Goal: Task Accomplishment & Management: Use online tool/utility

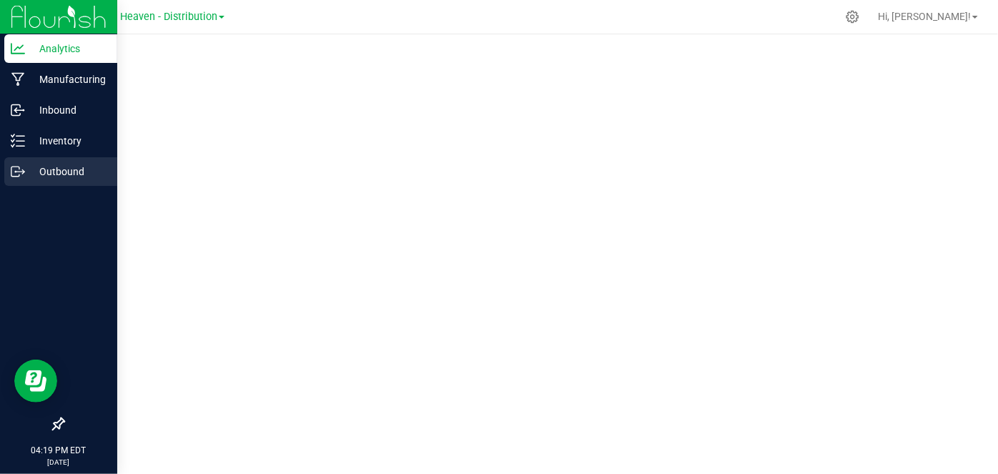
click at [60, 169] on p "Outbound" at bounding box center [68, 171] width 86 height 17
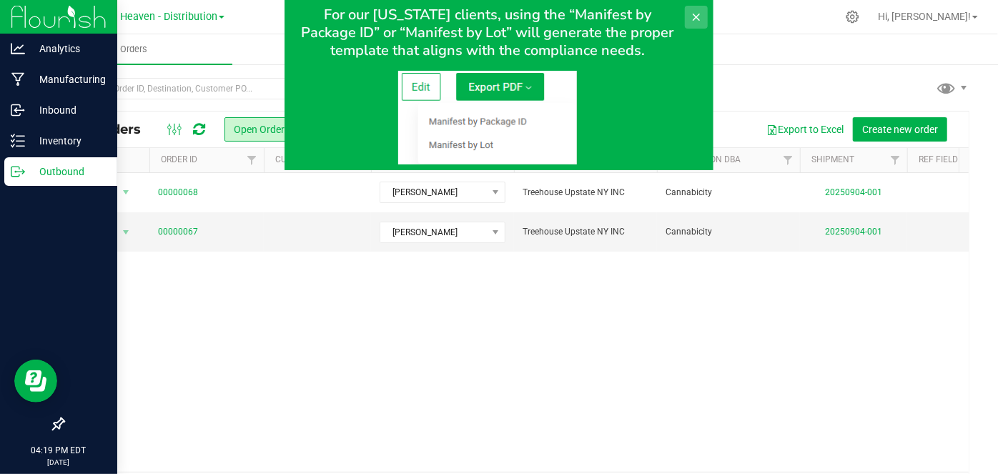
click at [695, 16] on icon at bounding box center [695, 16] width 11 height 11
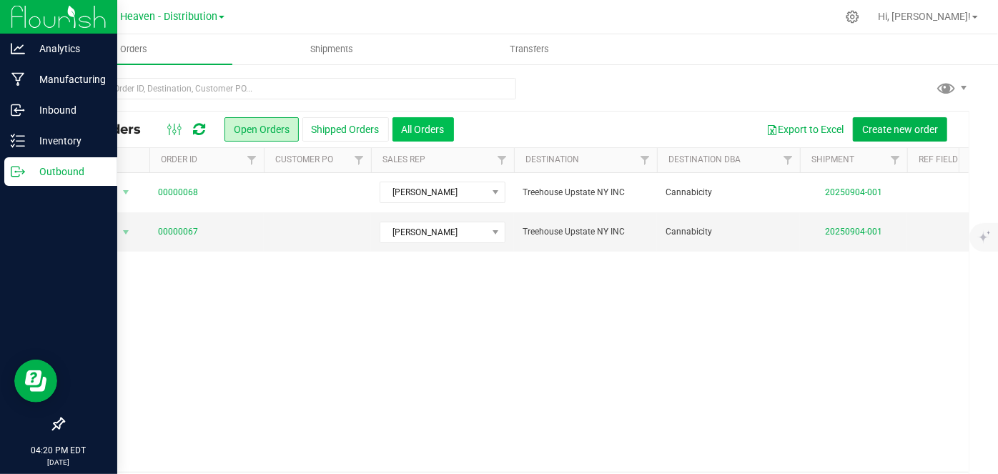
click at [413, 128] on button "All Orders" at bounding box center [422, 129] width 61 height 24
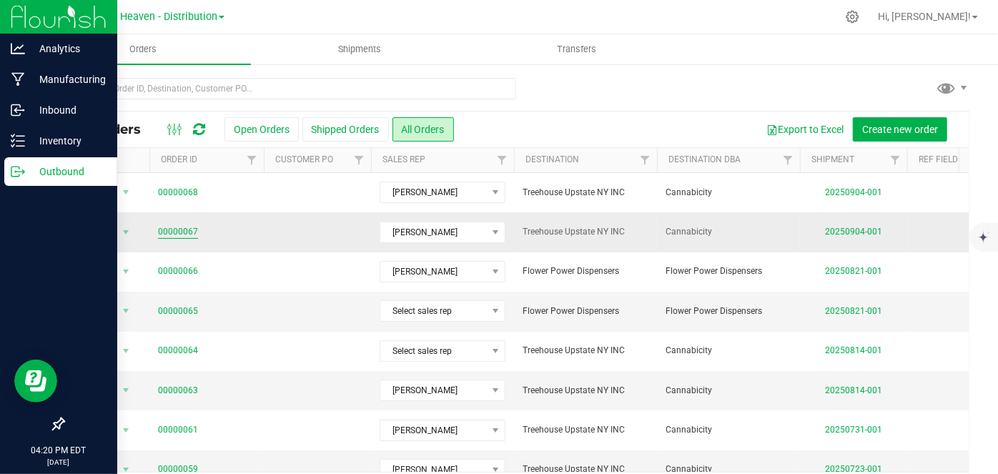
click at [186, 234] on link "00000067" at bounding box center [178, 232] width 40 height 14
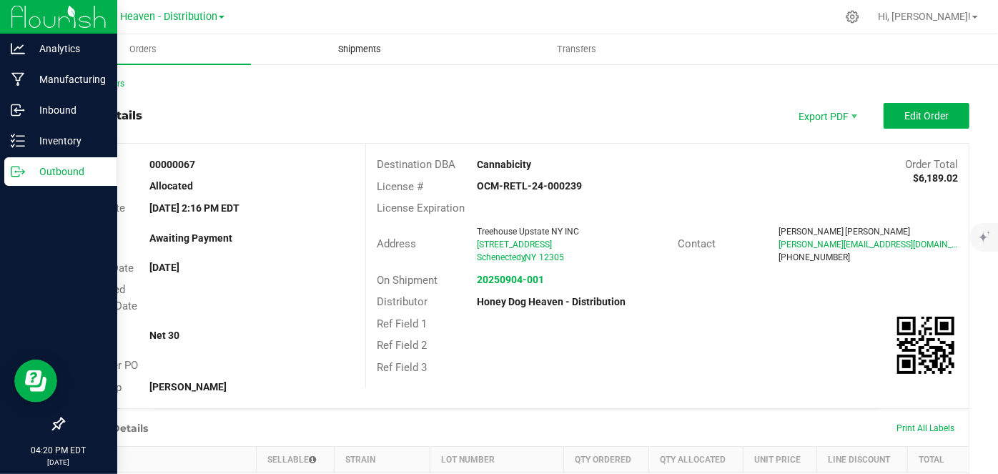
click at [355, 51] on span "Shipments" at bounding box center [359, 49] width 81 height 13
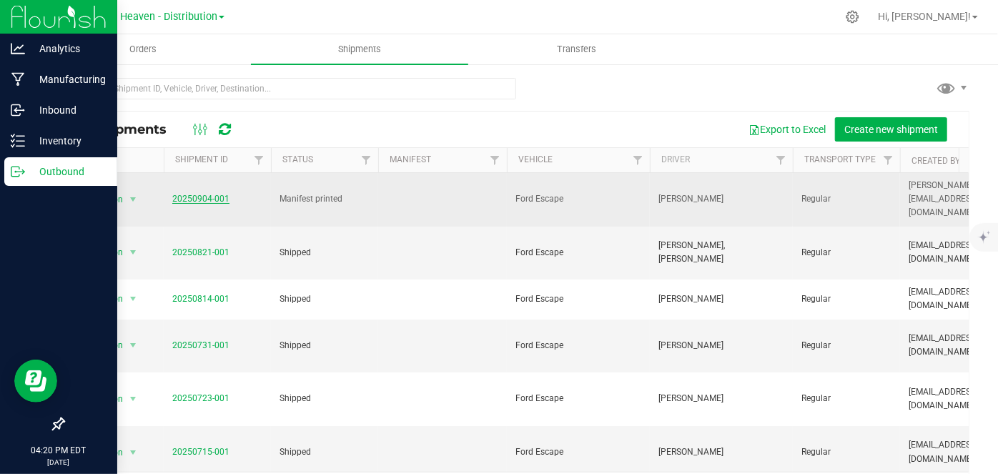
click at [196, 194] on link "20250904-001" at bounding box center [200, 199] width 57 height 10
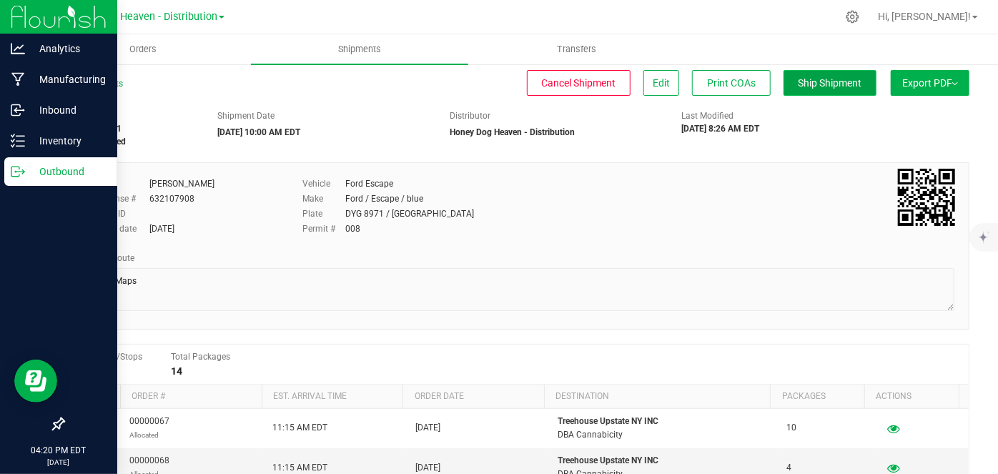
click at [823, 79] on span "Ship Shipment" at bounding box center [830, 82] width 64 height 11
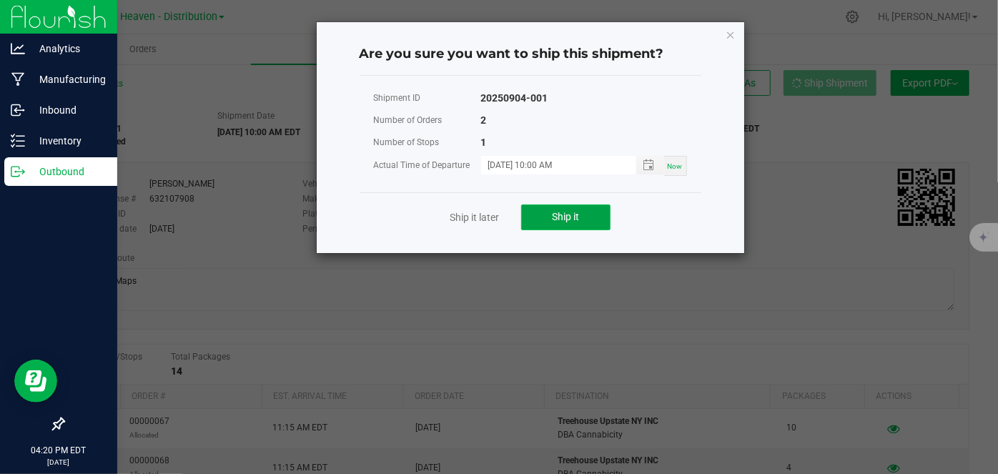
click at [590, 217] on button "Ship it" at bounding box center [565, 217] width 89 height 26
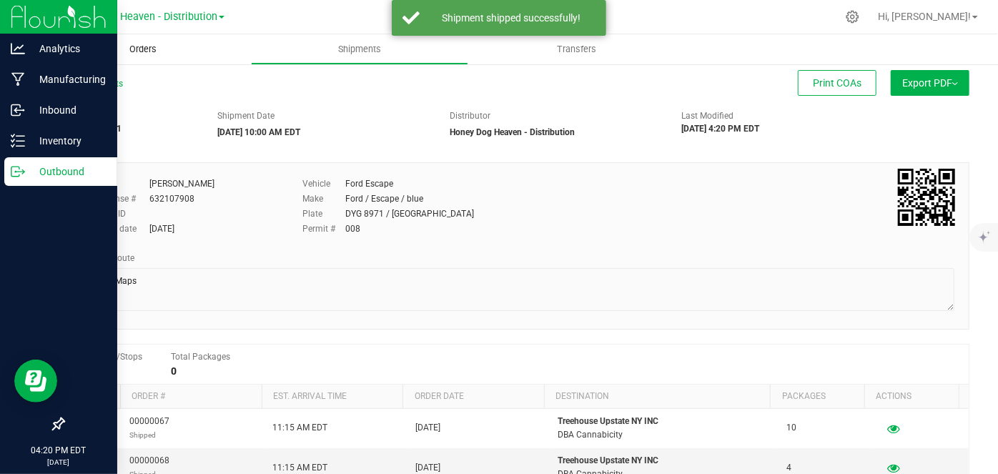
click at [140, 48] on span "Orders" at bounding box center [143, 49] width 66 height 13
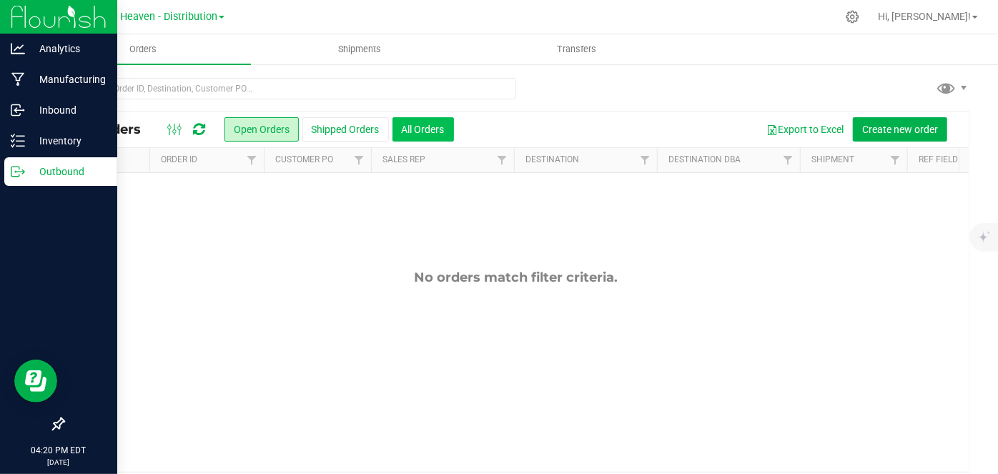
click at [418, 131] on button "All Orders" at bounding box center [422, 129] width 61 height 24
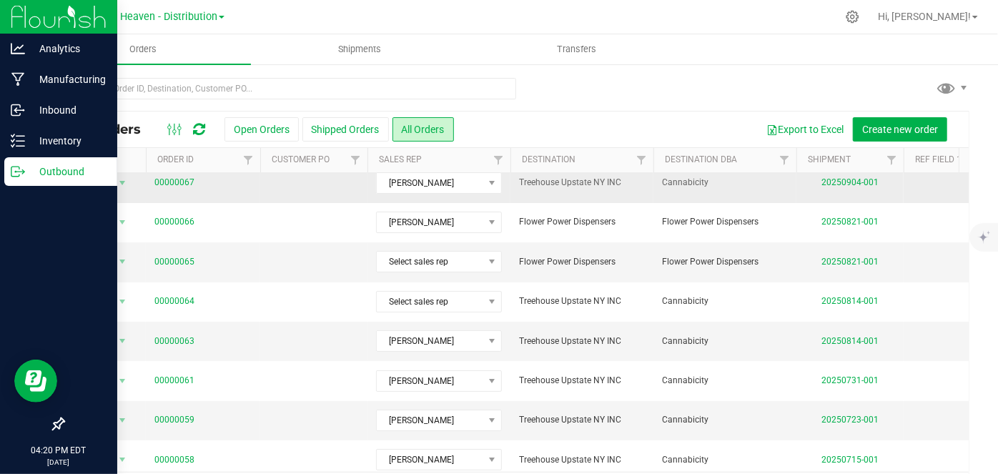
scroll to position [0, 3]
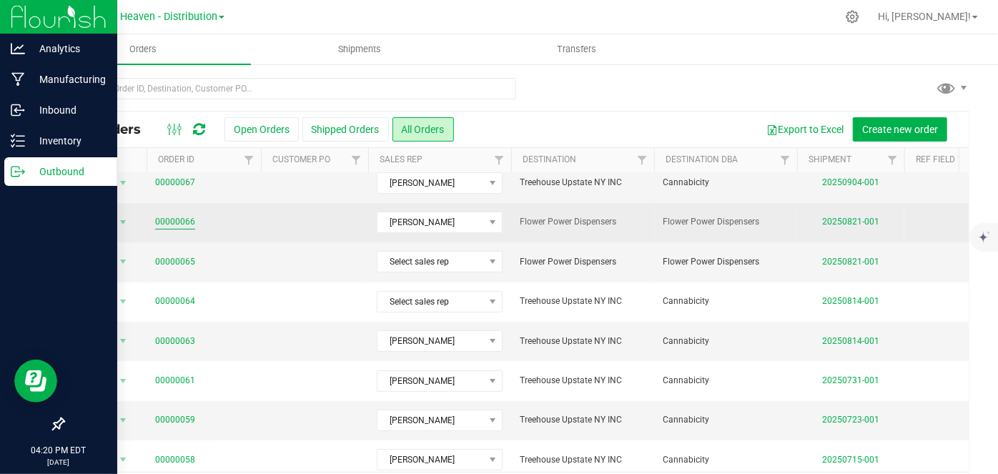
click at [188, 223] on link "00000066" at bounding box center [175, 222] width 40 height 14
